Goal: Task Accomplishment & Management: Complete application form

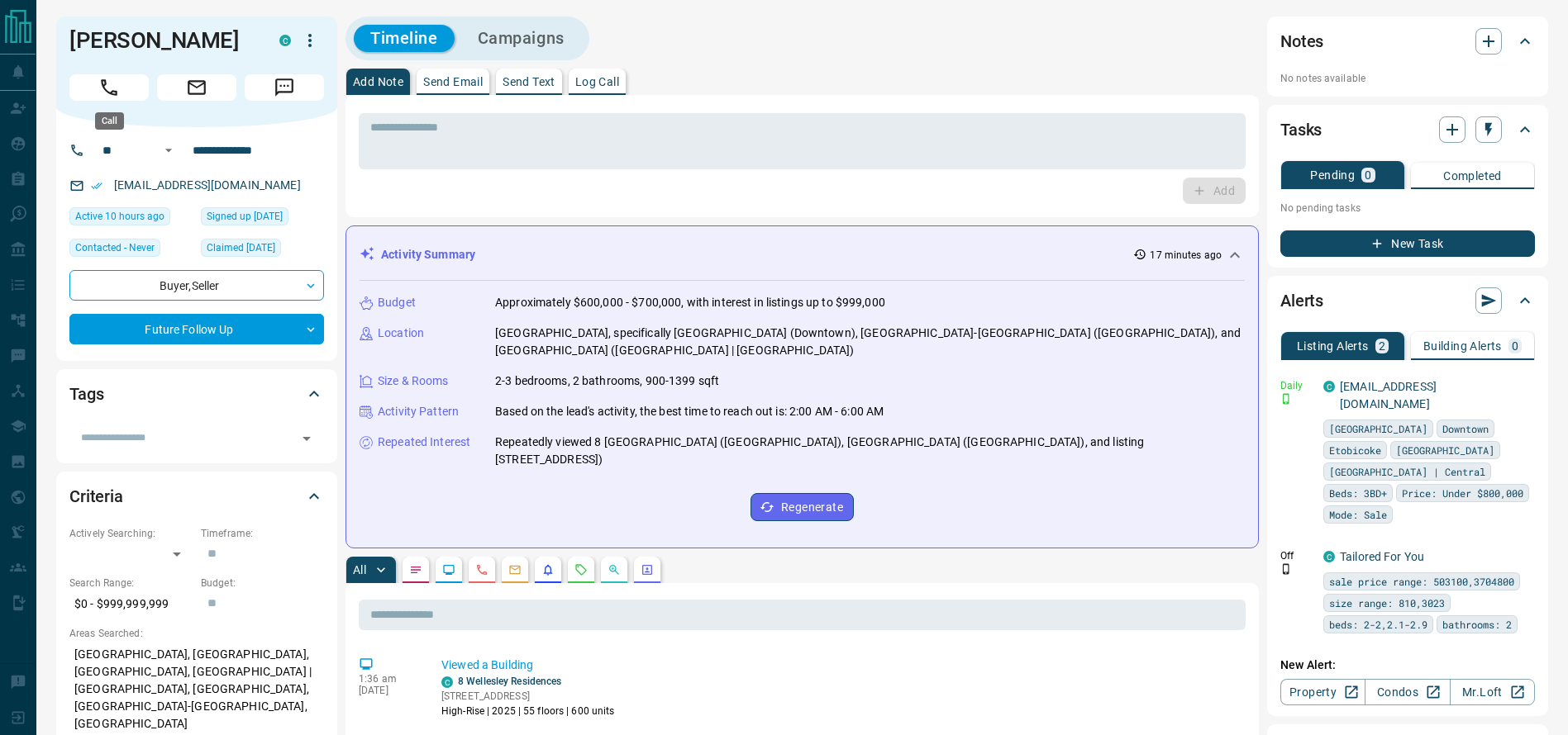
click at [139, 96] on button "Call" at bounding box center [109, 87] width 79 height 26
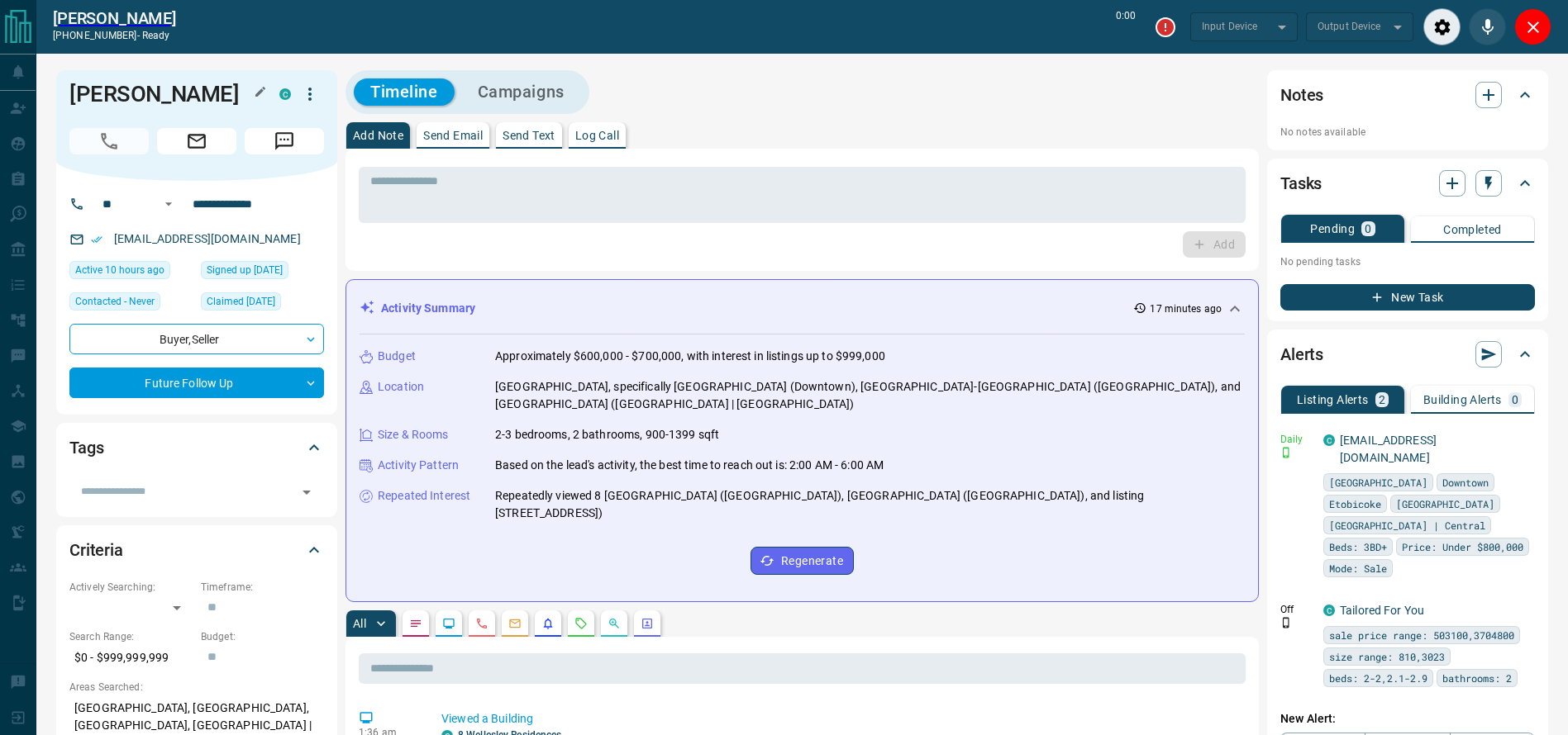
type input "*******"
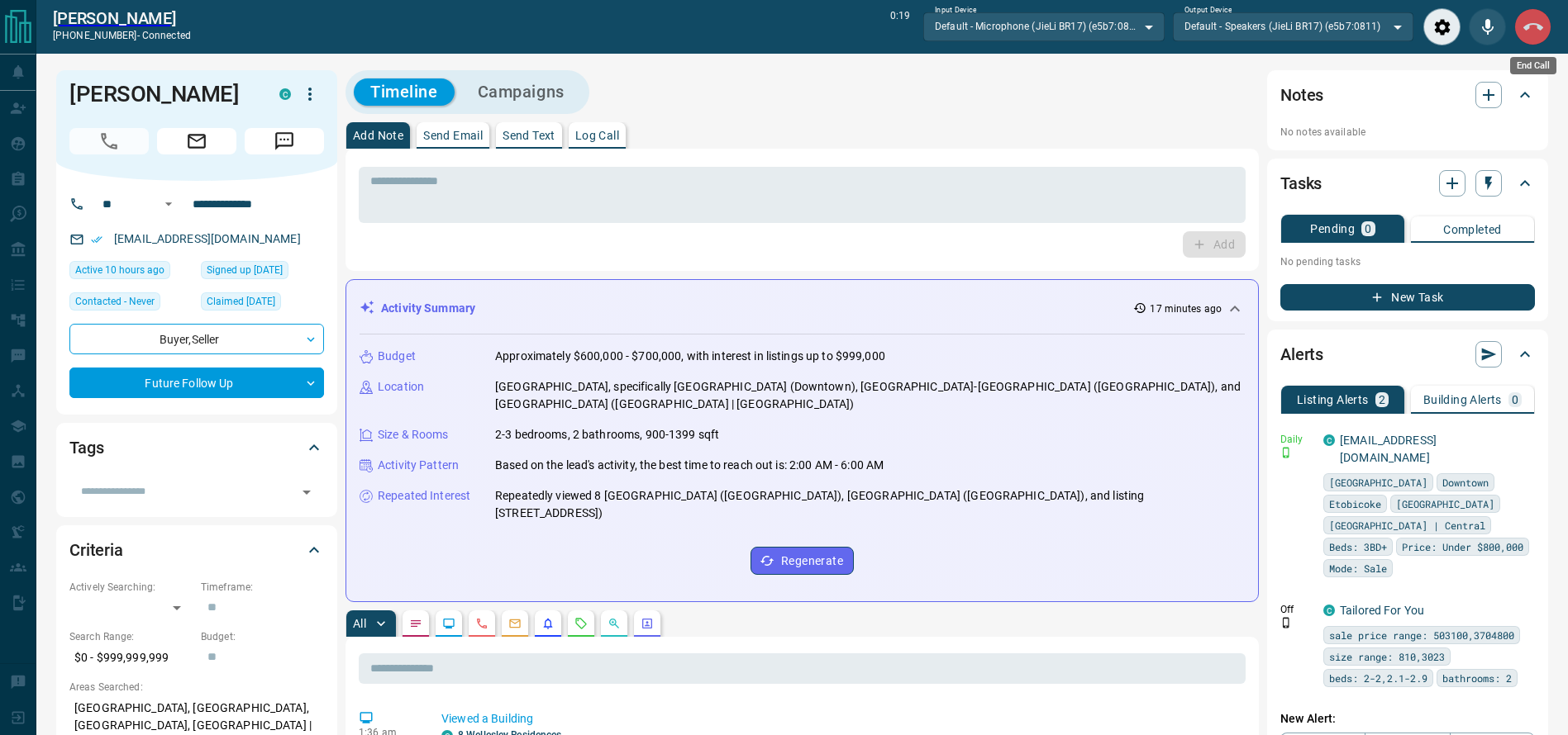
click at [1520, 31] on button "End Call" at bounding box center [1533, 26] width 37 height 37
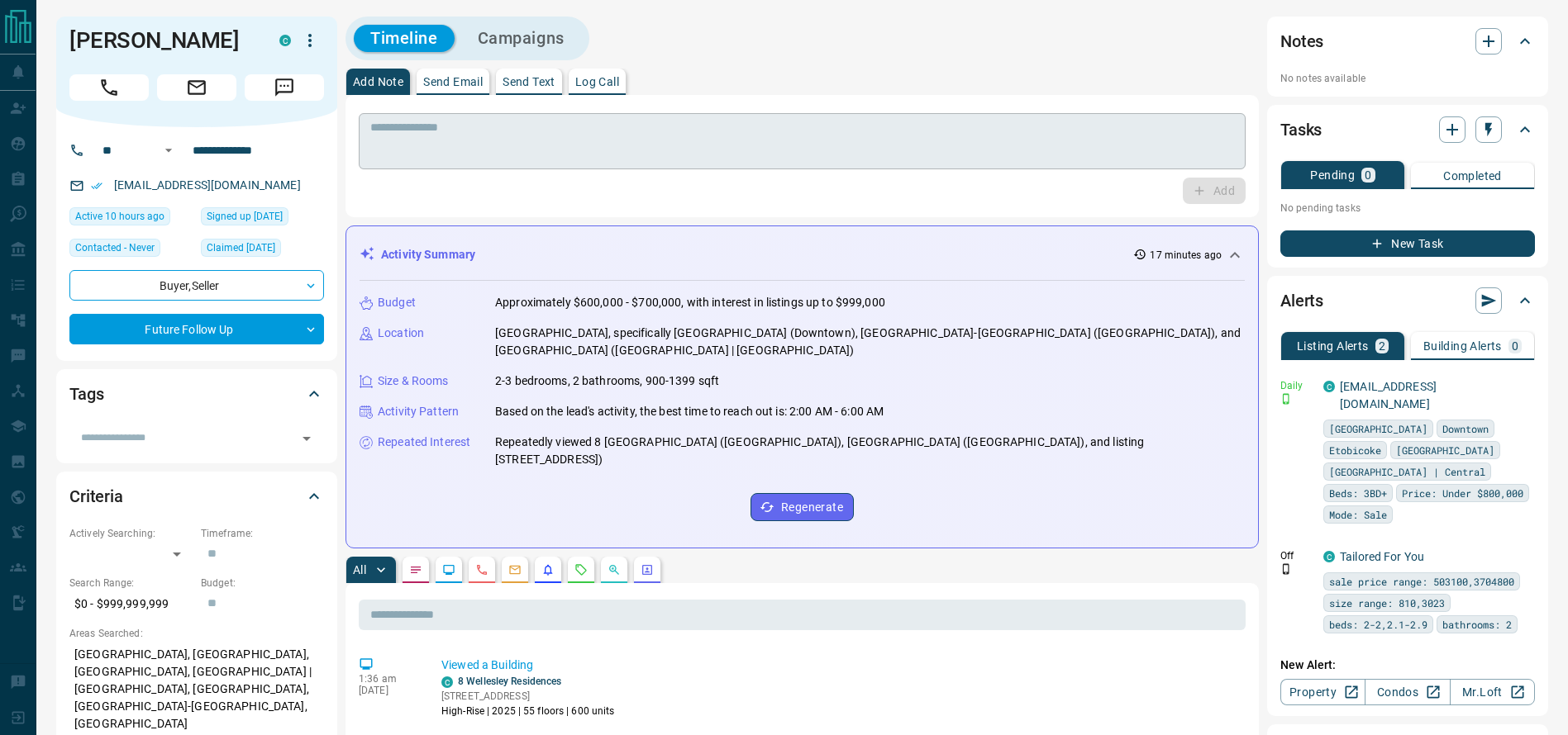
click at [1039, 136] on textarea at bounding box center [802, 142] width 863 height 42
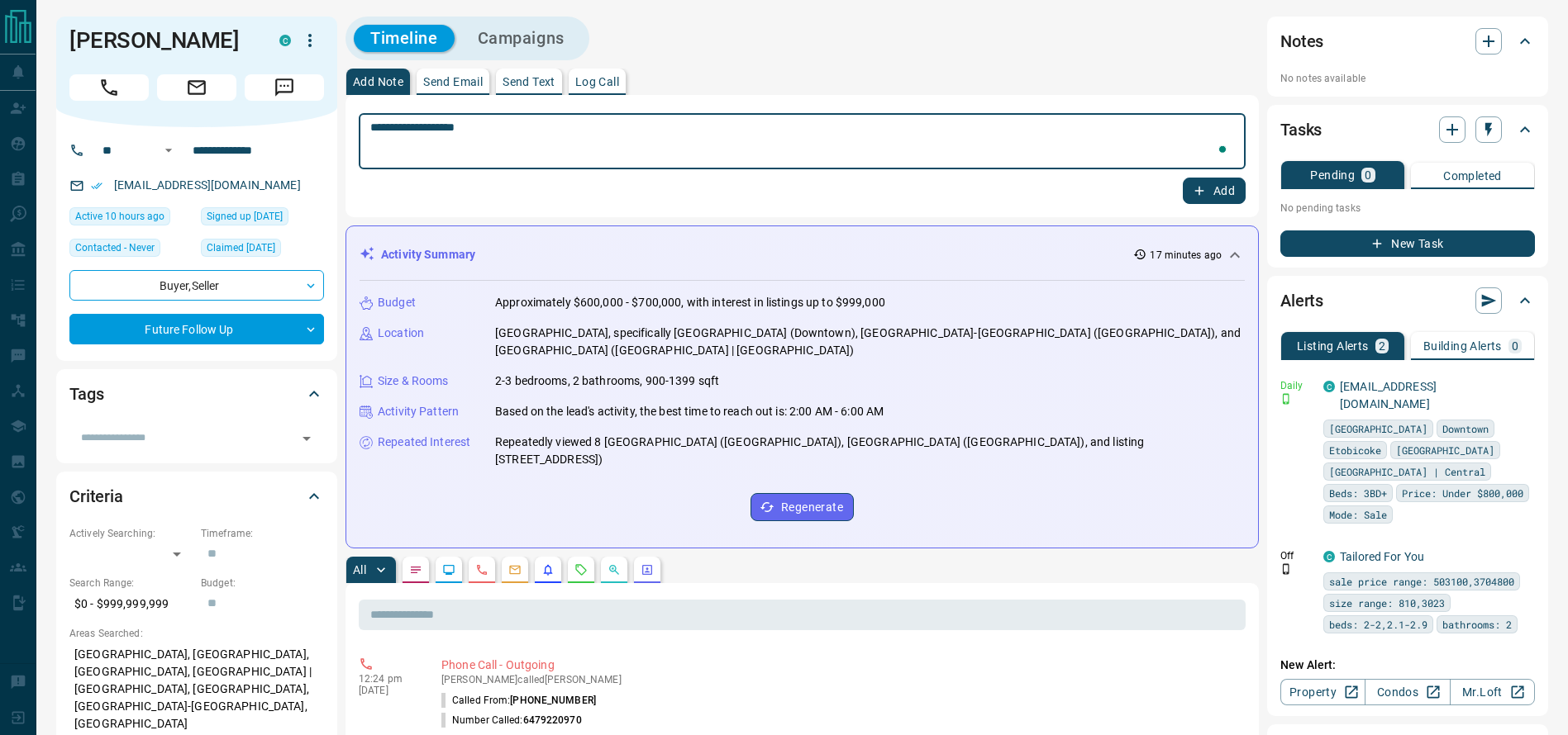
type textarea "**********"
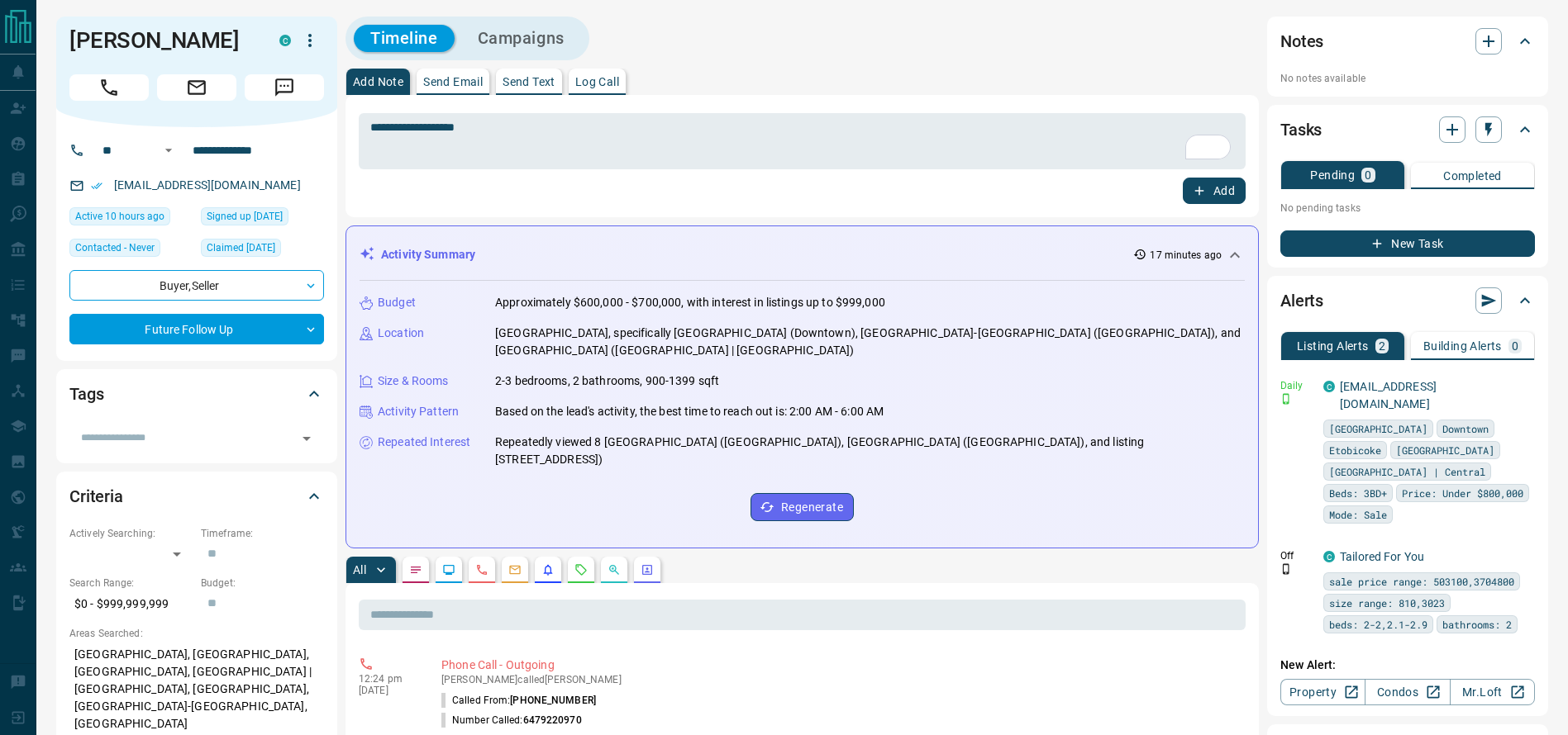
drag, startPoint x: 1199, startPoint y: 199, endPoint x: 1203, endPoint y: 187, distance: 12.6
click at [1203, 187] on button "Add" at bounding box center [1213, 190] width 63 height 26
click at [920, 54] on div "Timeline Campaigns" at bounding box center [802, 39] width 913 height 44
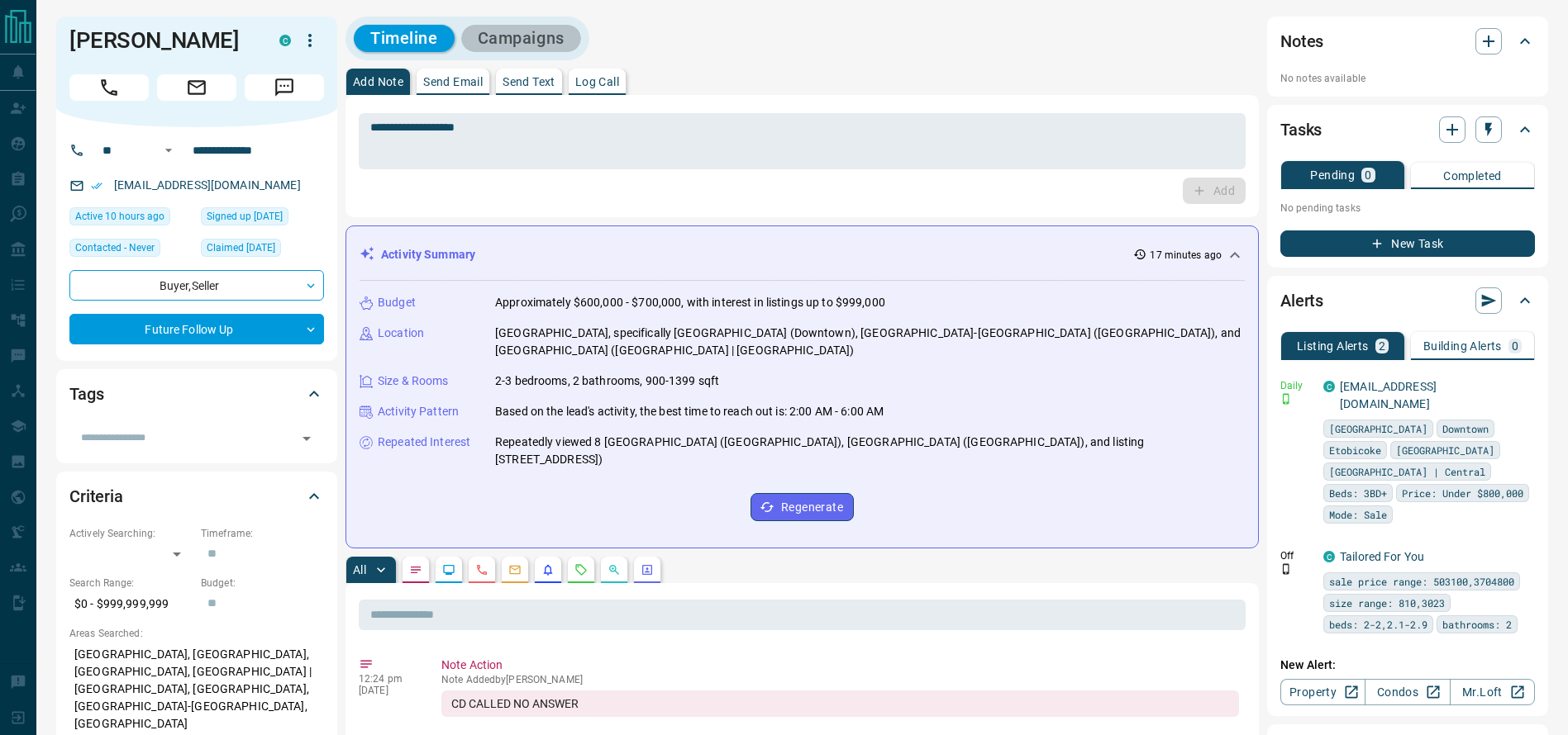
click at [572, 48] on button "Campaigns" at bounding box center [521, 38] width 120 height 27
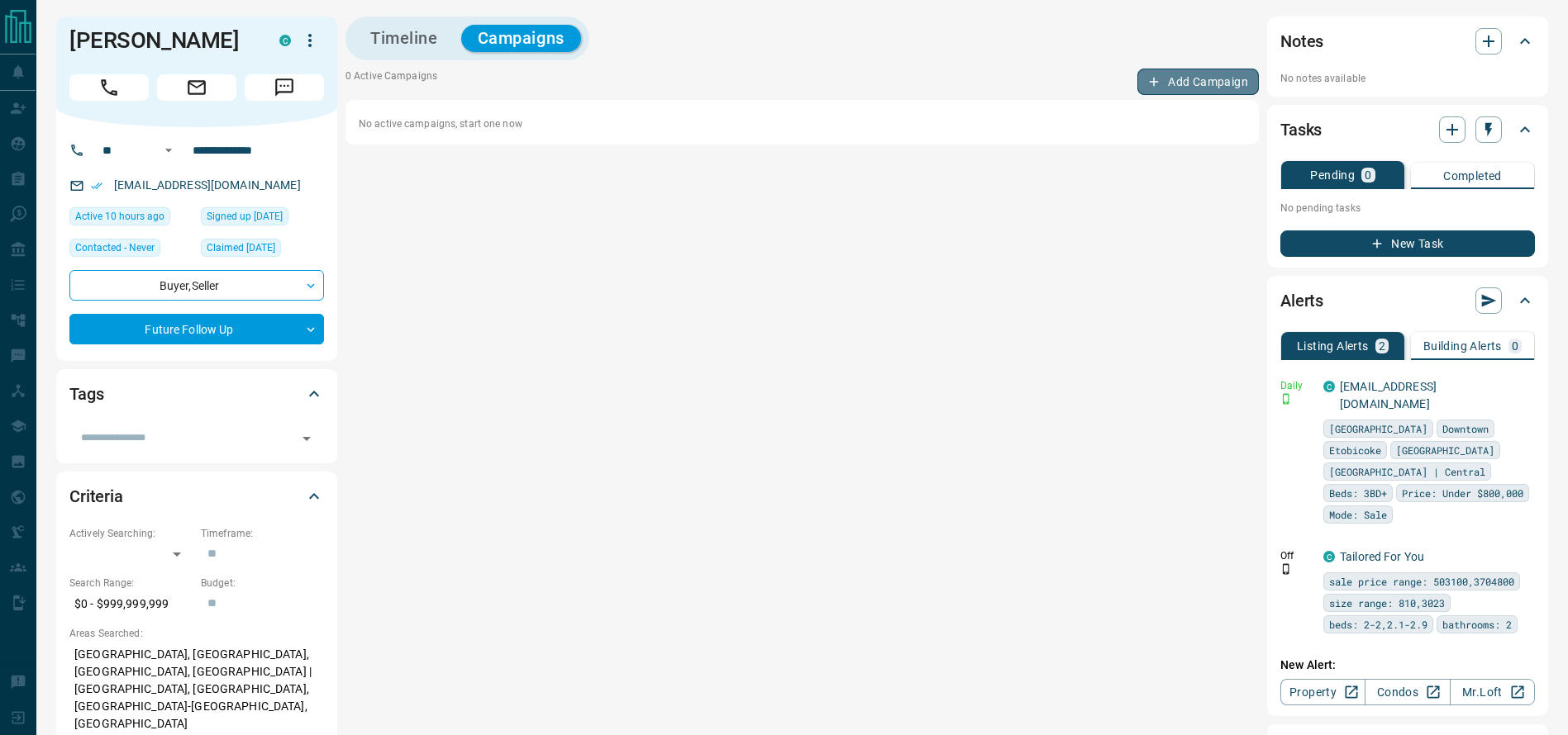
click at [1205, 80] on button "Add Campaign" at bounding box center [1198, 82] width 122 height 26
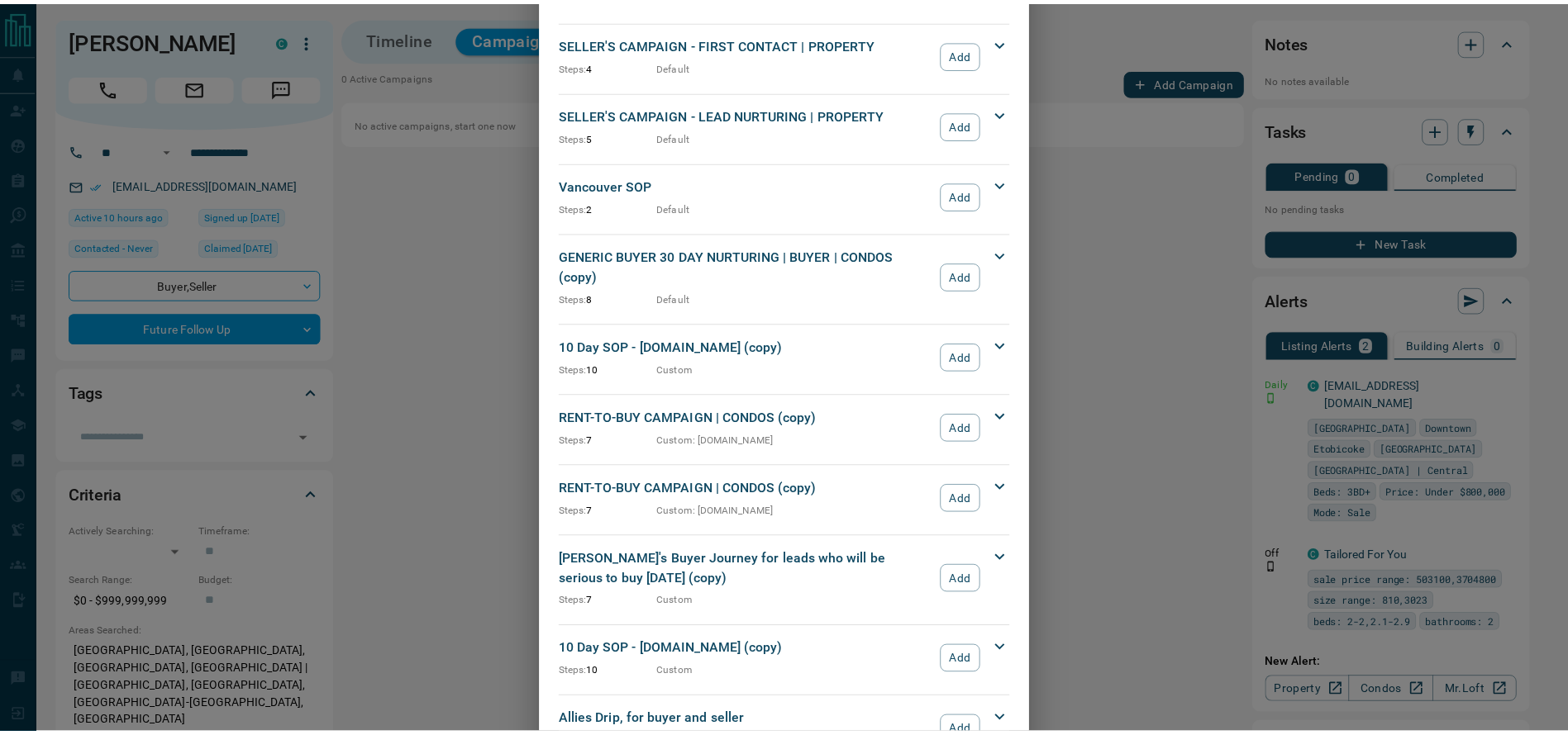
scroll to position [1704, 0]
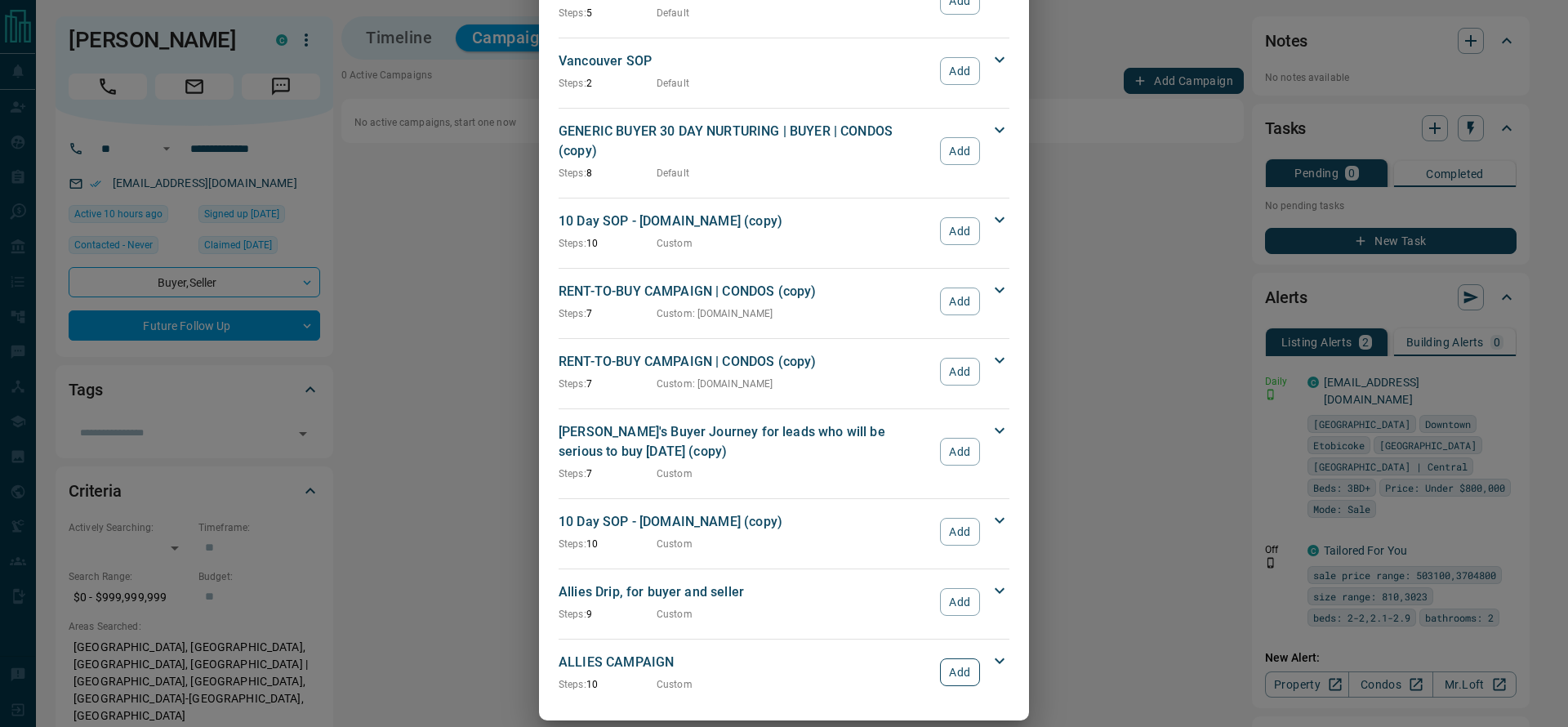
click at [958, 660] on button "Add" at bounding box center [960, 672] width 40 height 28
